Goal: Information Seeking & Learning: Learn about a topic

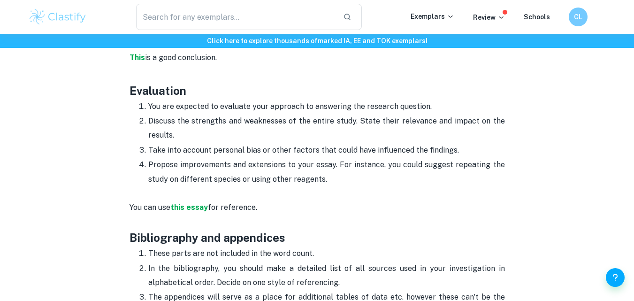
scroll to position [2294, 0]
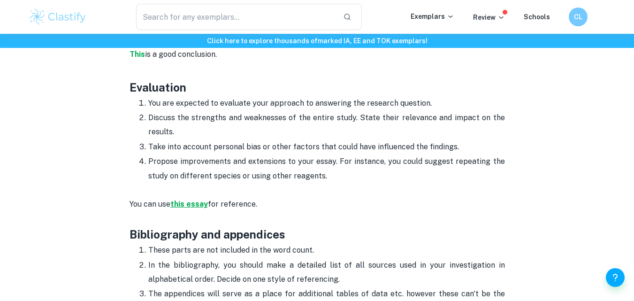
click at [189, 199] on strong "this essay" at bounding box center [189, 203] width 38 height 9
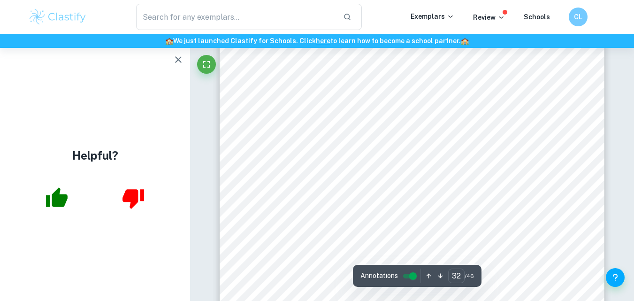
scroll to position [17182, 0]
type input "32"
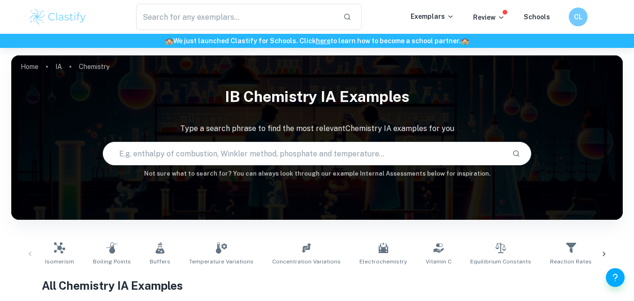
checkbox input "true"
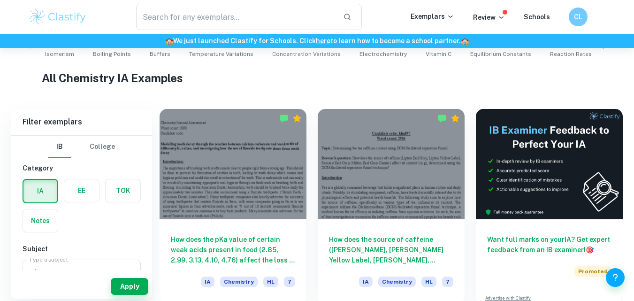
scroll to position [210, 0]
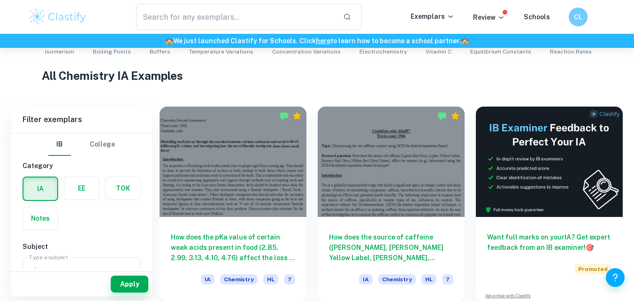
click at [95, 179] on label "button" at bounding box center [81, 188] width 35 height 23
click at [0, 0] on input "radio" at bounding box center [0, 0] width 0 height 0
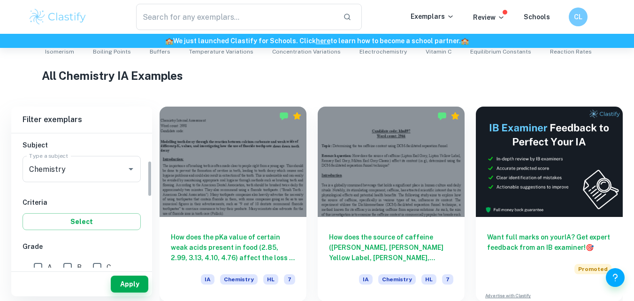
scroll to position [97, 0]
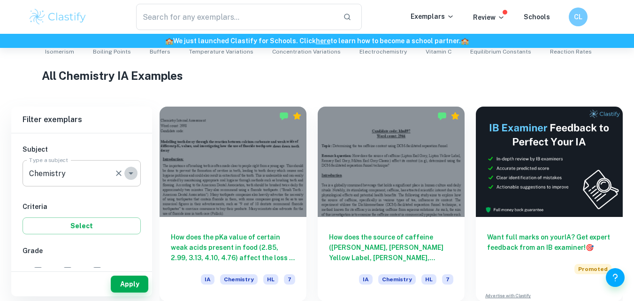
click at [129, 176] on icon "Open" at bounding box center [130, 172] width 11 height 11
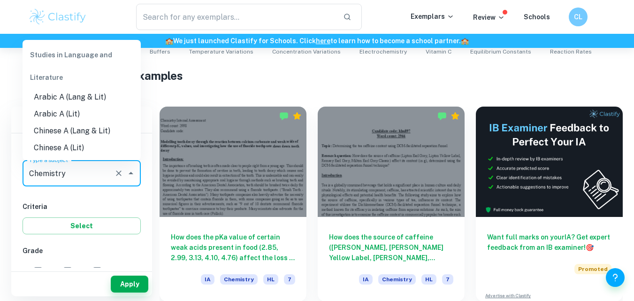
scroll to position [1015, 0]
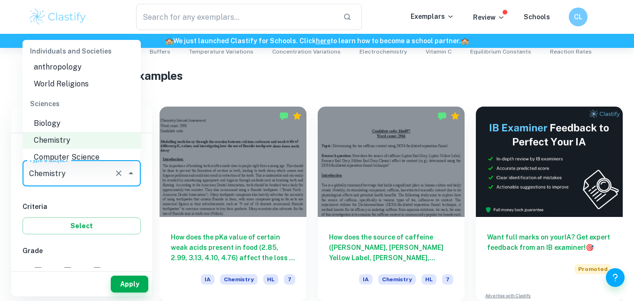
click at [95, 132] on li "Biology" at bounding box center [82, 123] width 118 height 17
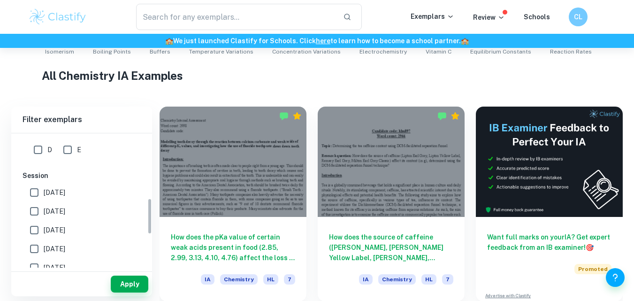
scroll to position [166, 0]
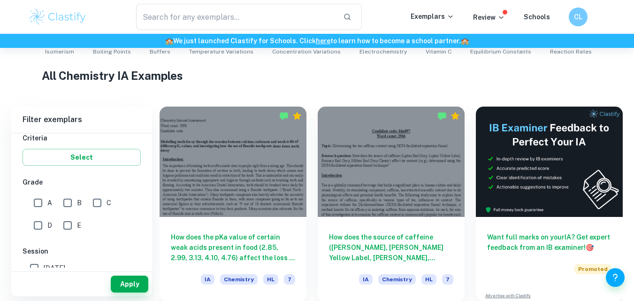
click at [34, 201] on input "A" at bounding box center [38, 202] width 19 height 19
checkbox input "true"
click at [120, 280] on button "Apply" at bounding box center [130, 283] width 38 height 17
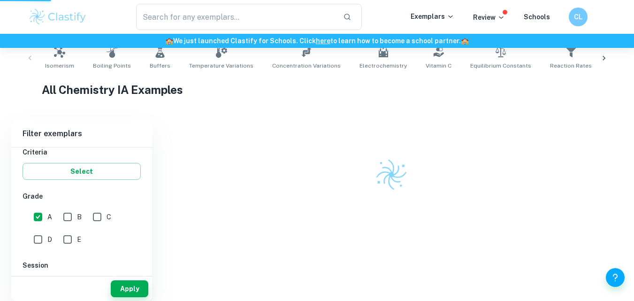
scroll to position [191, 0]
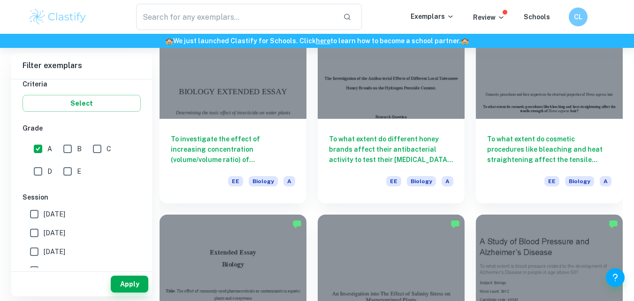
scroll to position [334, 0]
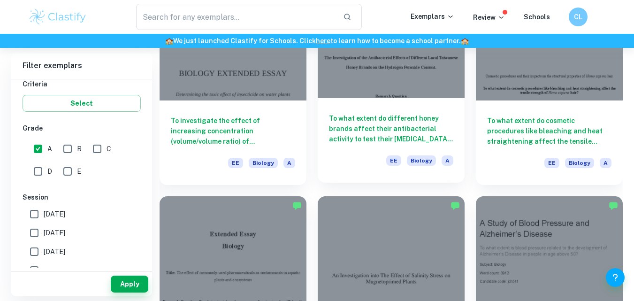
click at [399, 98] on div "To what extent do different honey brands affect their antibacterial activity to…" at bounding box center [390, 140] width 147 height 84
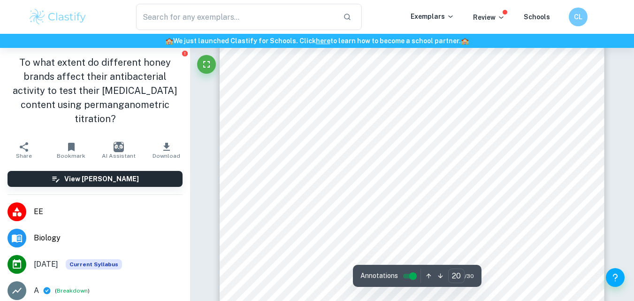
scroll to position [9813, 0]
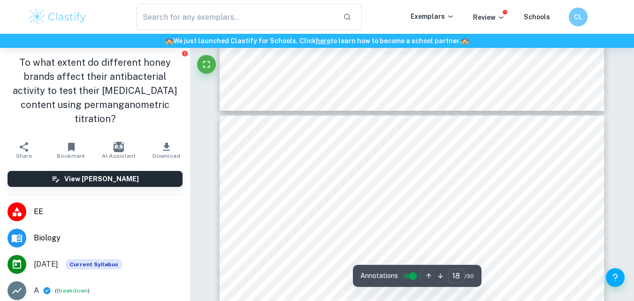
type input "17"
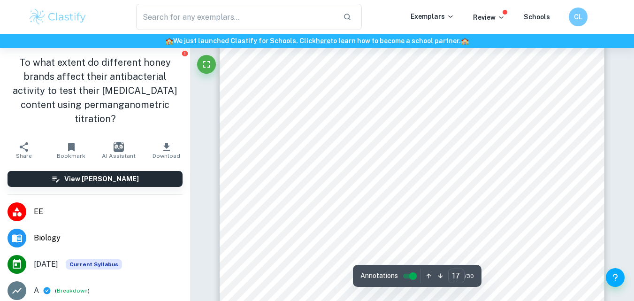
scroll to position [8316, 0]
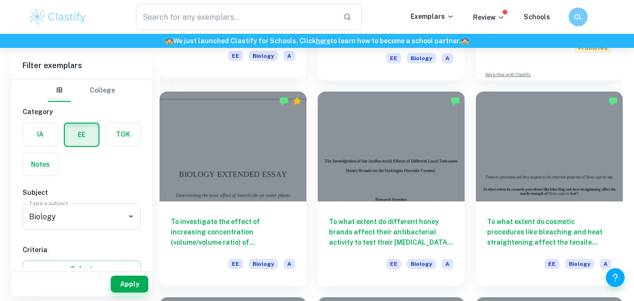
scroll to position [100, 0]
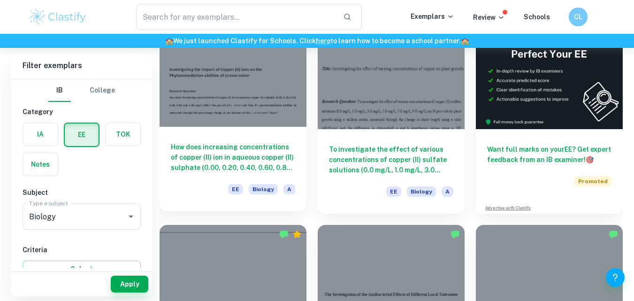
click at [250, 144] on h6 "How does increasing concentrations of copper (II) ion in aqueous copper (II) su…" at bounding box center [233, 157] width 124 height 31
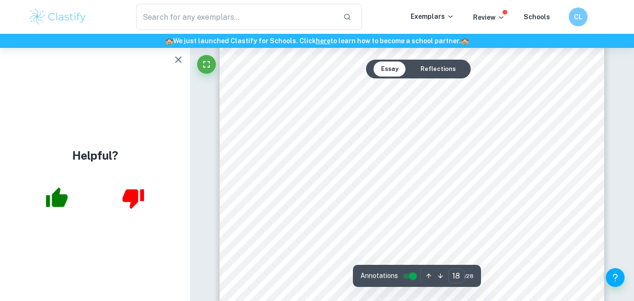
scroll to position [8737, 0]
type input "18"
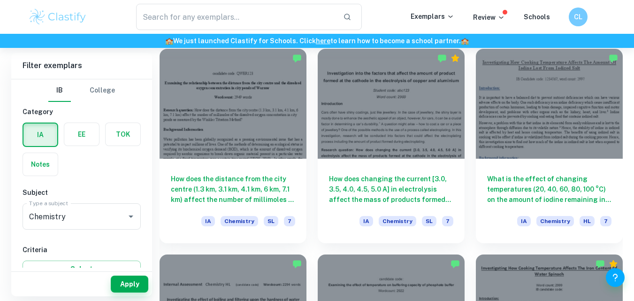
scroll to position [466, 0]
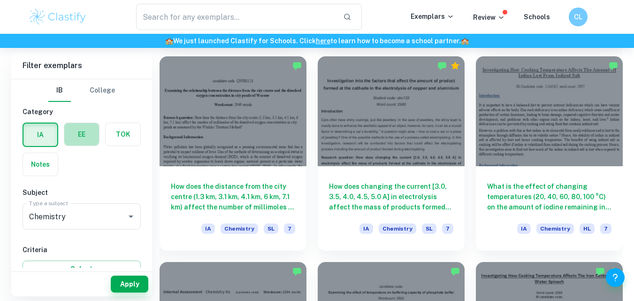
click at [81, 128] on label "button" at bounding box center [81, 134] width 35 height 23
click at [0, 0] on input "radio" at bounding box center [0, 0] width 0 height 0
click at [130, 219] on icon "Open" at bounding box center [130, 216] width 11 height 11
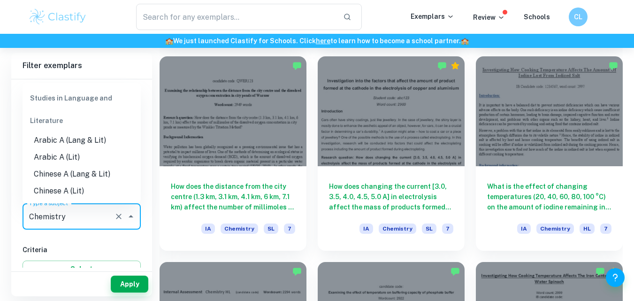
scroll to position [1015, 0]
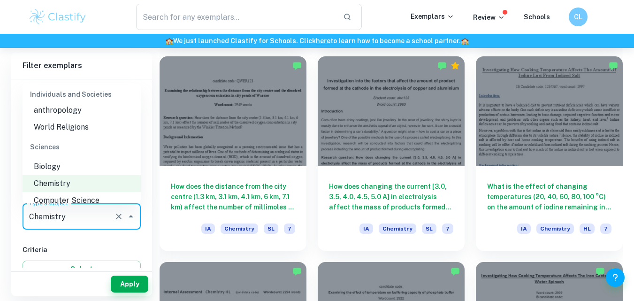
click at [67, 174] on li "Biology" at bounding box center [82, 166] width 118 height 17
type input "Biology"
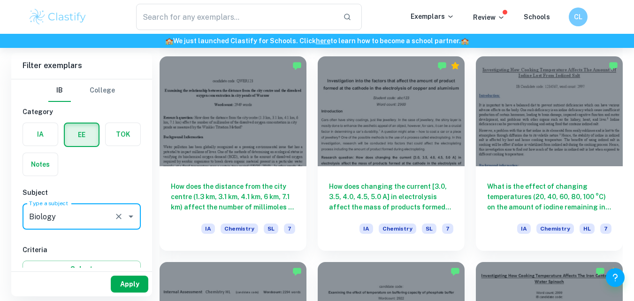
click at [138, 281] on button "Apply" at bounding box center [130, 283] width 38 height 17
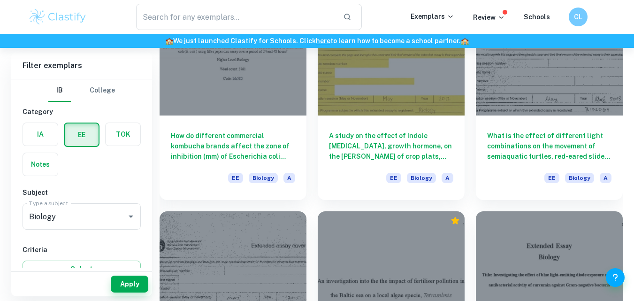
scroll to position [1141, 0]
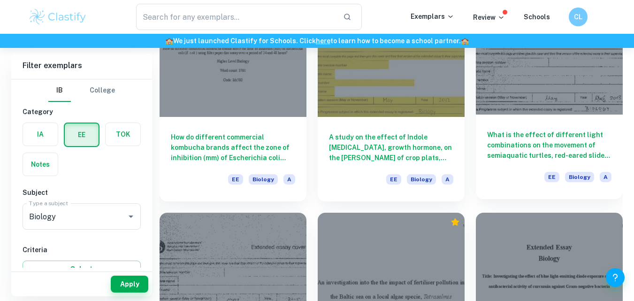
click at [506, 150] on h6 "What is the effect of different light combinations on the movement of semiaquat…" at bounding box center [549, 144] width 124 height 31
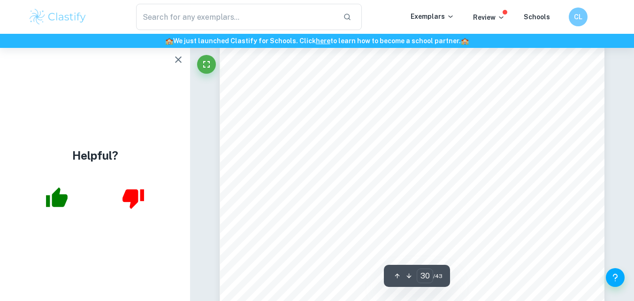
scroll to position [16115, 0]
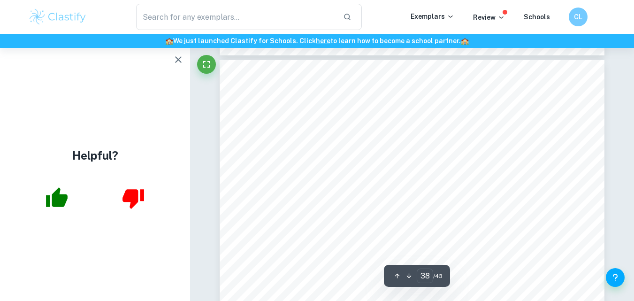
type input "37"
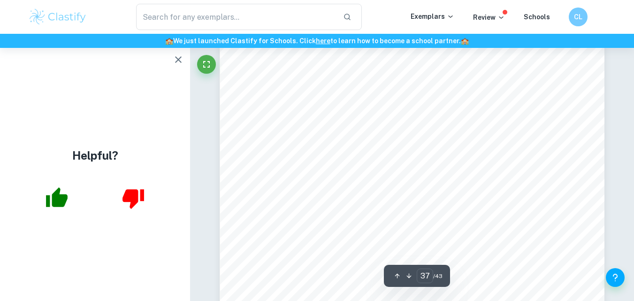
scroll to position [19823, 0]
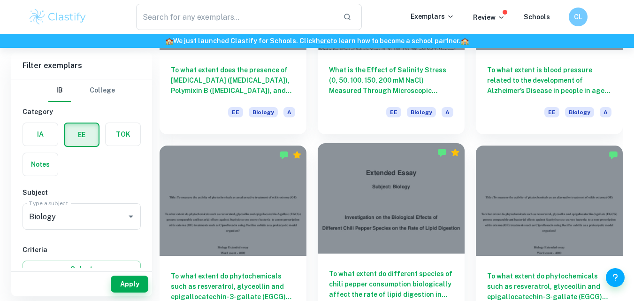
scroll to position [586, 0]
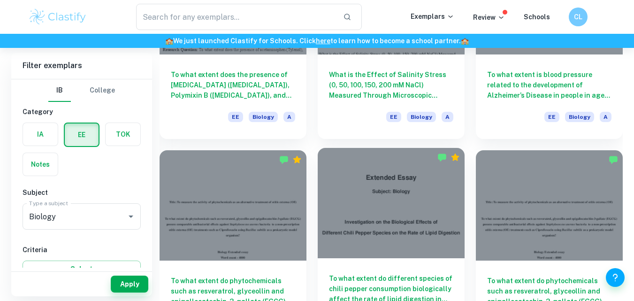
click at [387, 264] on div "To what extent do different species of chili pepper consumption biologically af…" at bounding box center [390, 300] width 147 height 84
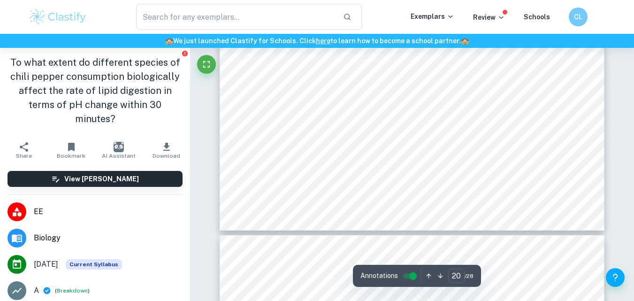
scroll to position [9553, 0]
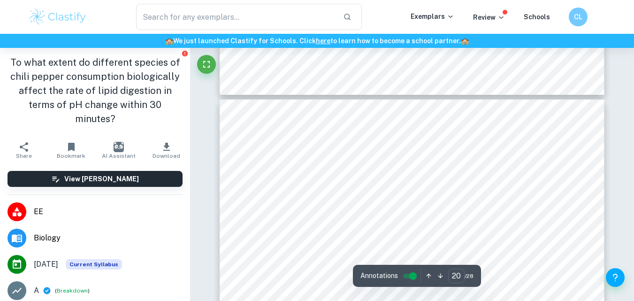
click at [573, 6] on div "​ Exemplars Review Schools CL" at bounding box center [317, 17] width 600 height 26
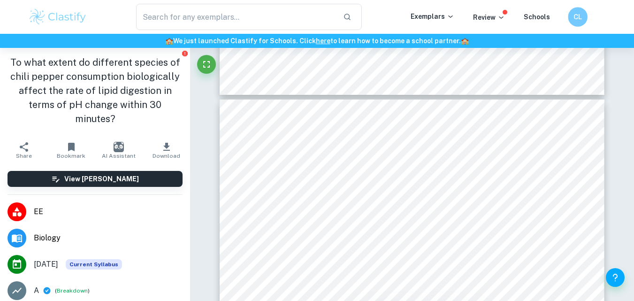
click at [581, 15] on h6 "CL" at bounding box center [577, 17] width 11 height 11
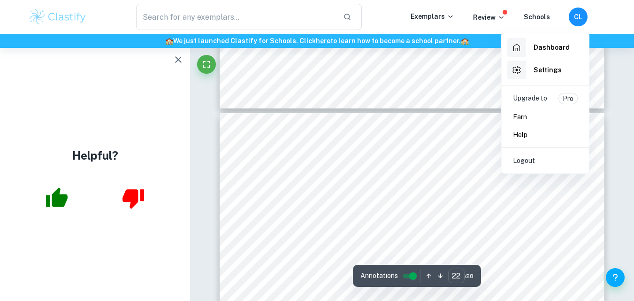
scroll to position [10566, 0]
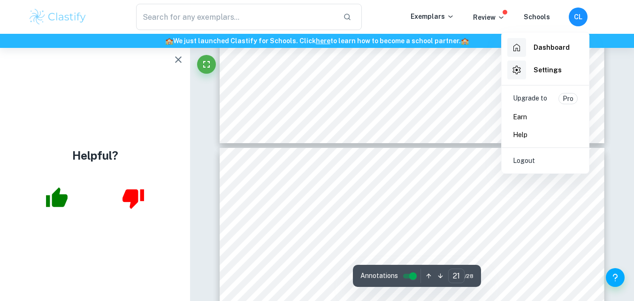
type input "20"
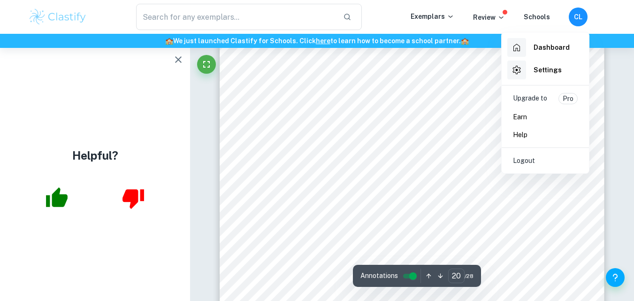
scroll to position [9753, 0]
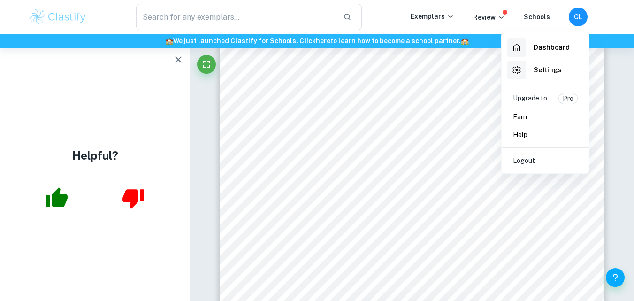
click at [291, 94] on div at bounding box center [317, 150] width 634 height 301
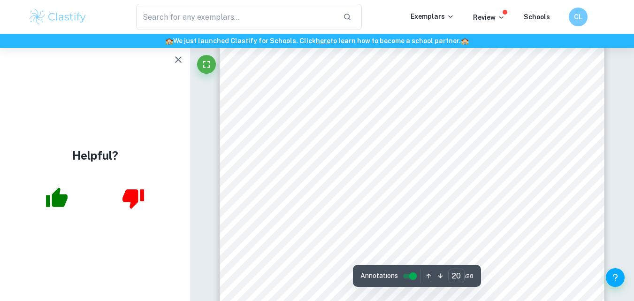
click at [291, 85] on div "20 significant difference between two variables. Otherwise, if the q-value is g…" at bounding box center [411, 149] width 385 height 498
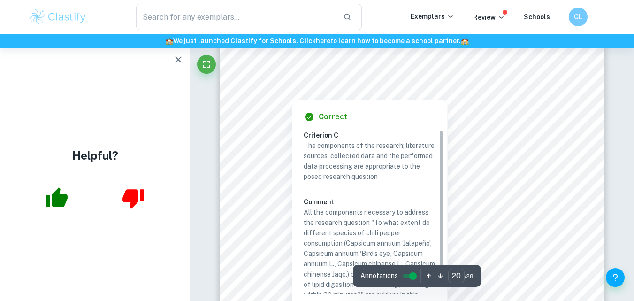
click at [276, 91] on div at bounding box center [292, 93] width 54 height 8
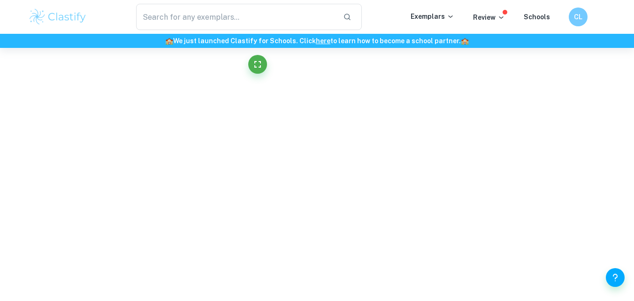
scroll to position [2723, 0]
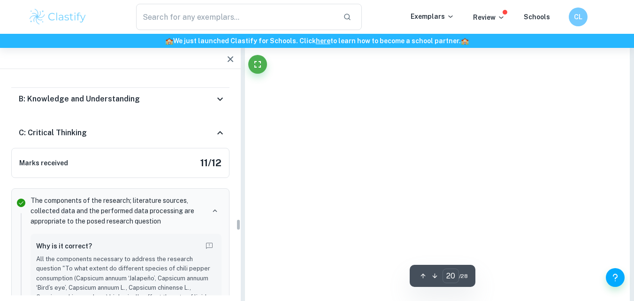
type input "20"
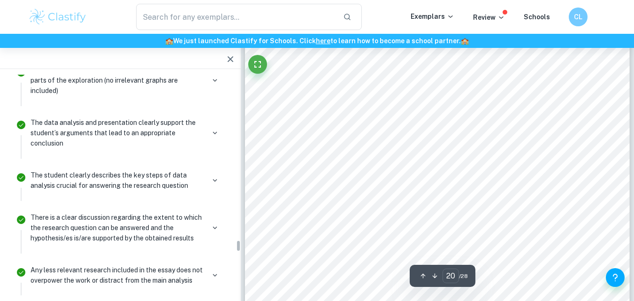
scroll to position [3084, 0]
